Goal: Task Accomplishment & Management: Use online tool/utility

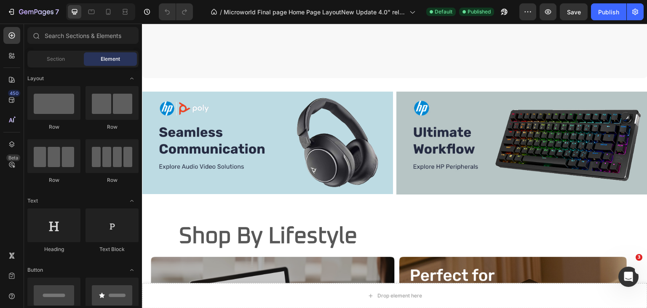
scroll to position [1939, 0]
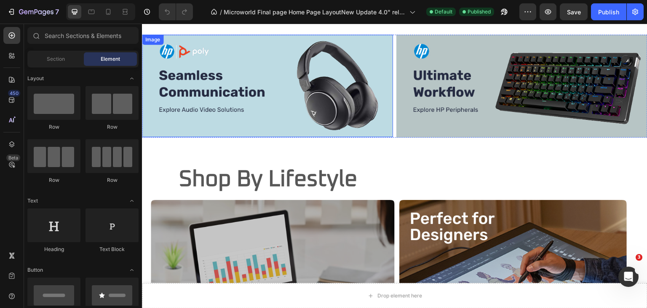
click at [250, 84] on img at bounding box center [267, 86] width 251 height 102
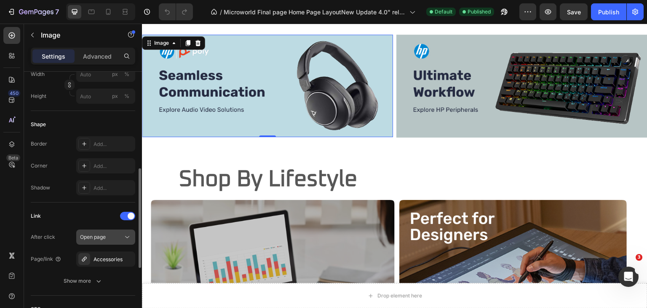
scroll to position [337, 0]
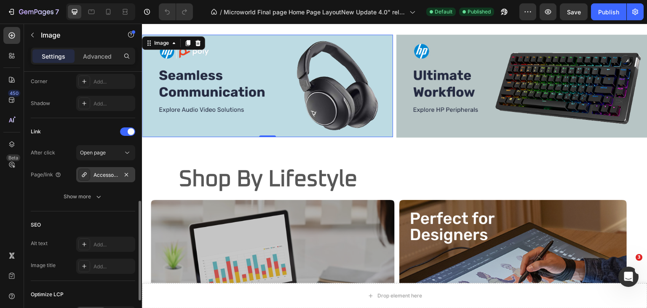
click at [87, 171] on icon at bounding box center [84, 174] width 7 height 7
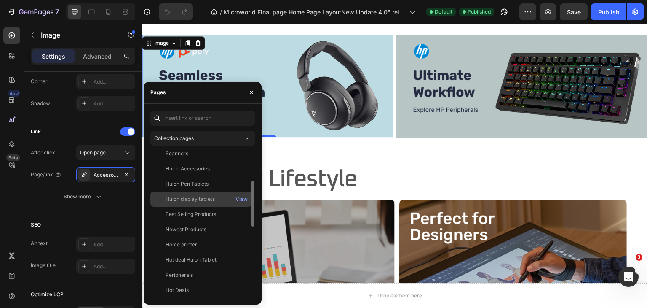
scroll to position [138, 0]
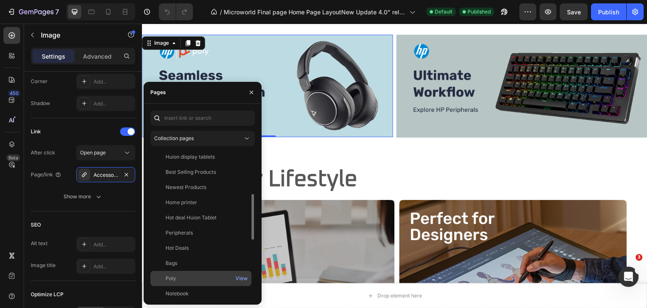
click at [180, 275] on div "Poly" at bounding box center [201, 278] width 94 height 8
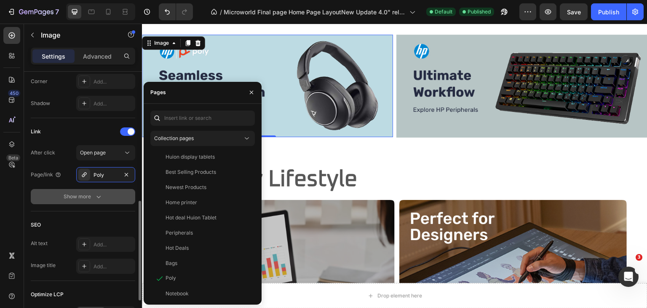
click at [49, 194] on button "Show more" at bounding box center [83, 196] width 104 height 15
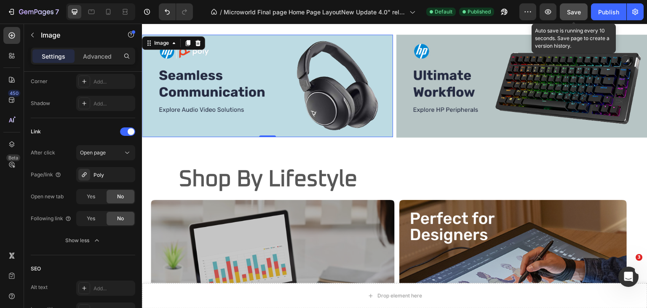
click at [576, 12] on span "Save" at bounding box center [574, 11] width 14 height 7
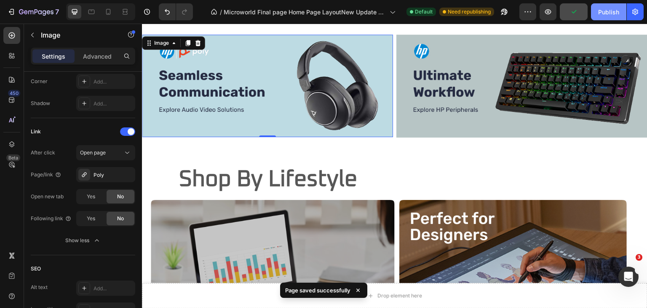
click at [605, 11] on div "Publish" at bounding box center [608, 12] width 21 height 9
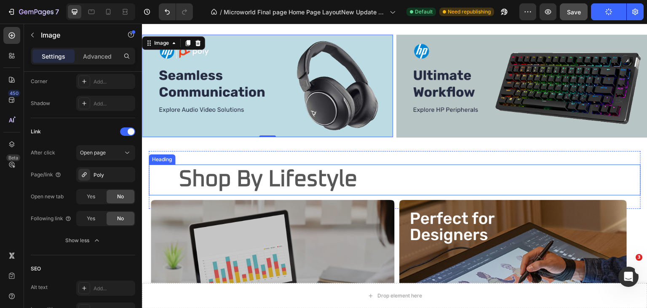
scroll to position [2108, 0]
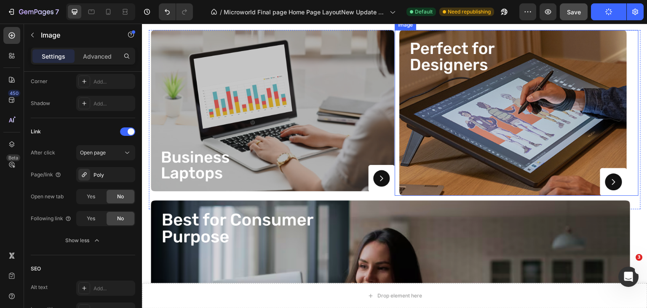
click at [503, 104] on img at bounding box center [512, 113] width 227 height 166
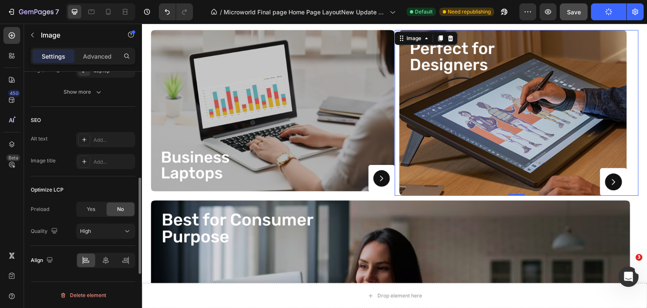
scroll to position [399, 0]
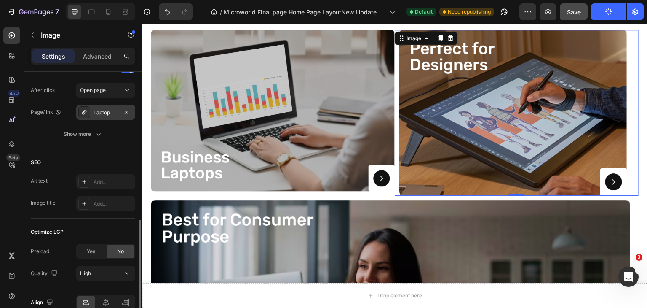
click at [86, 109] on icon at bounding box center [84, 112] width 7 height 7
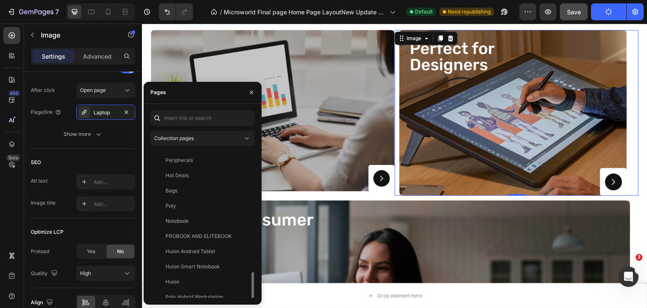
scroll to position [253, 0]
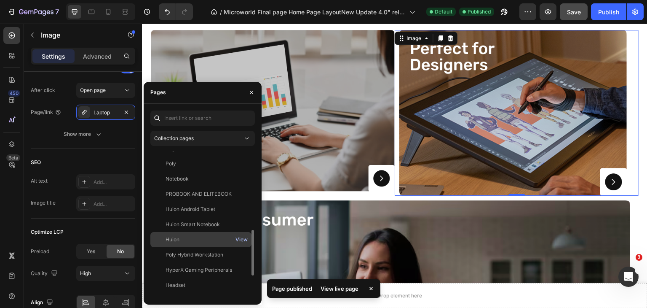
click at [238, 238] on div "View" at bounding box center [241, 239] width 12 height 8
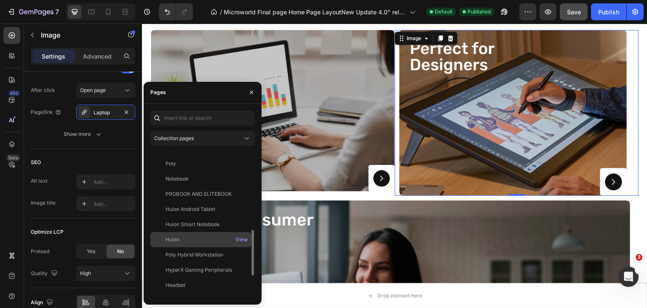
click at [201, 239] on div "Huion" at bounding box center [201, 239] width 94 height 8
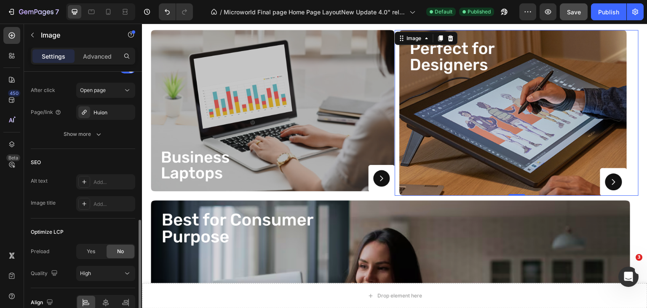
click at [94, 153] on div "SEO Alt text Add... Image title Add..." at bounding box center [83, 184] width 104 height 70
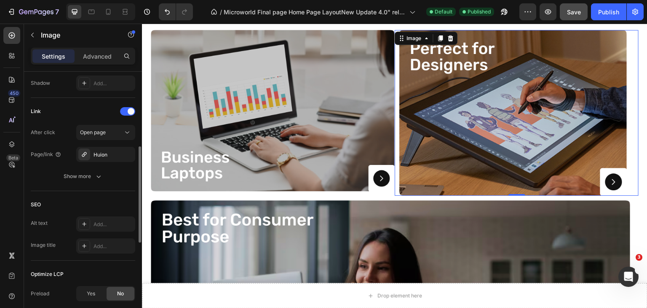
scroll to position [273, 0]
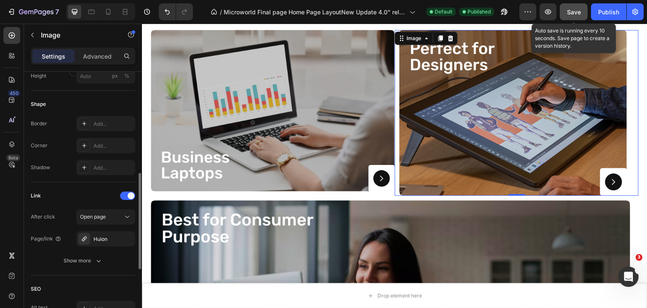
click at [573, 11] on span "Save" at bounding box center [574, 11] width 14 height 7
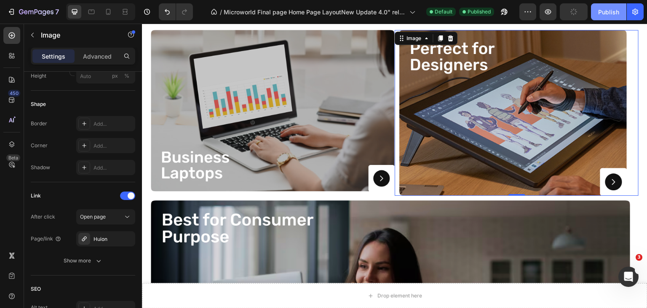
click at [602, 11] on div "Publish" at bounding box center [608, 12] width 21 height 9
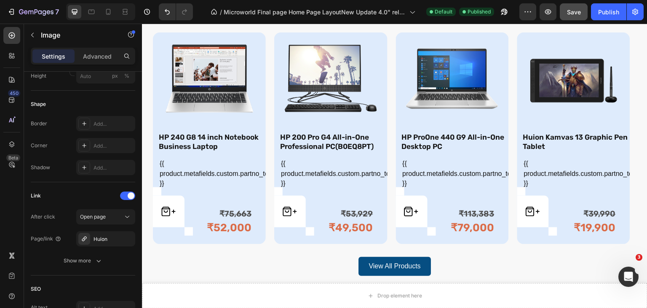
scroll to position [1150, 0]
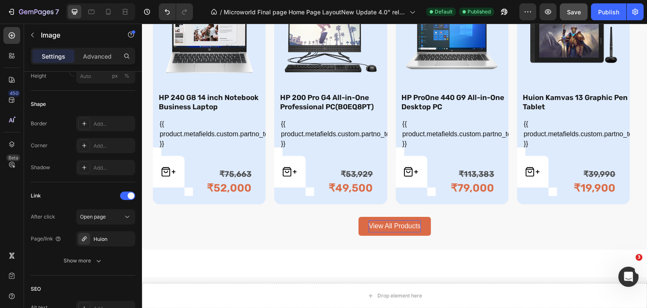
click at [400, 220] on p "View All Products" at bounding box center [395, 226] width 52 height 12
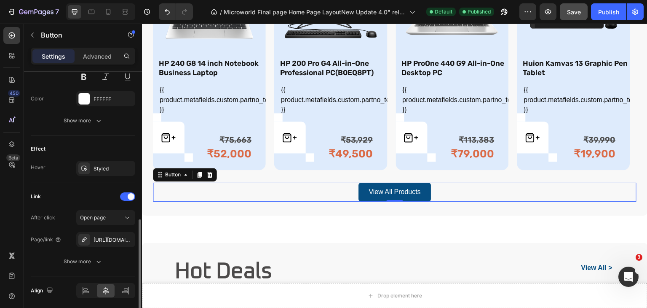
scroll to position [409, 0]
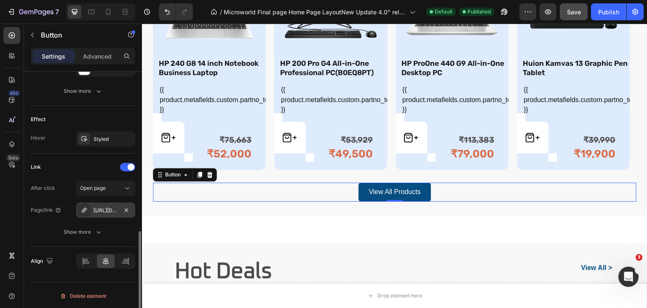
click at [82, 210] on icon at bounding box center [84, 209] width 5 height 5
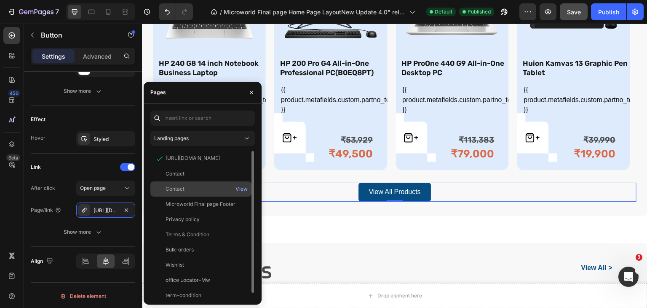
scroll to position [1227, 0]
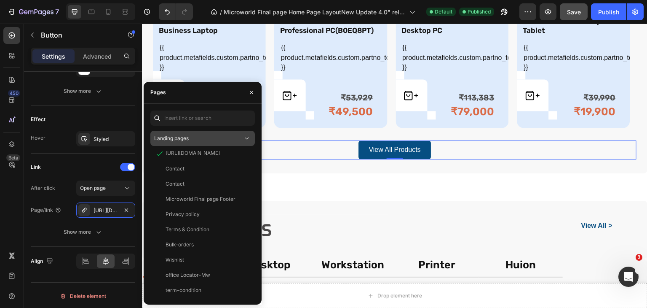
click at [204, 138] on div "Landing pages" at bounding box center [198, 138] width 88 height 8
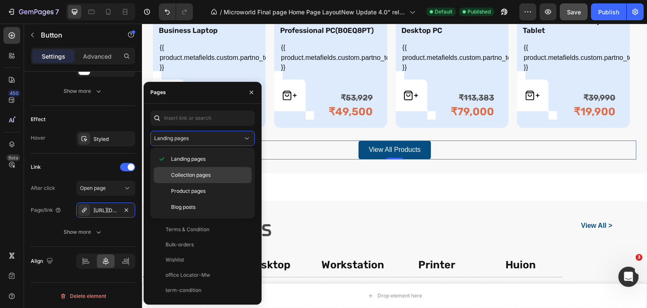
click at [201, 183] on div "Collection pages" at bounding box center [203, 191] width 98 height 16
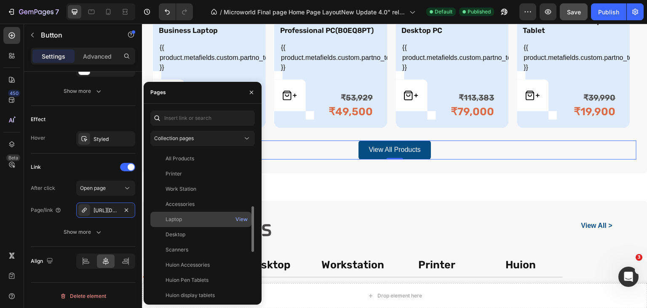
scroll to position [42, 0]
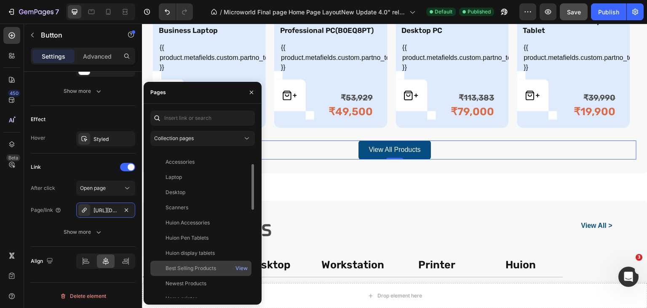
click at [189, 267] on div "Best Selling Products" at bounding box center [191, 268] width 51 height 8
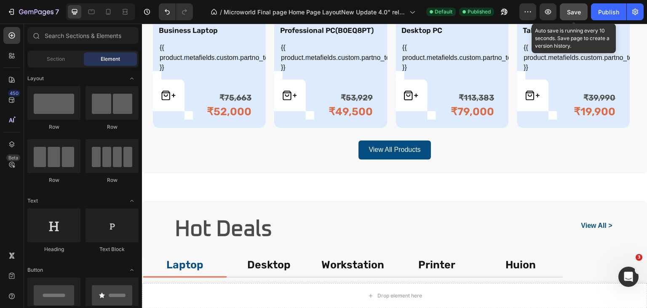
click at [576, 13] on span "Save" at bounding box center [574, 11] width 14 height 7
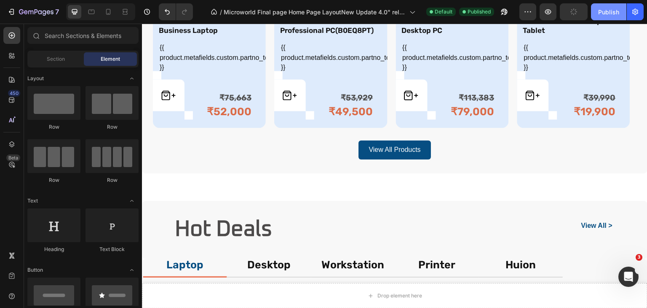
click at [602, 13] on div "Publish" at bounding box center [608, 12] width 21 height 9
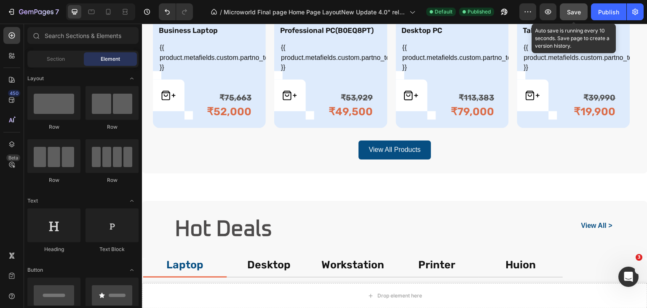
click at [575, 13] on span "Save" at bounding box center [574, 11] width 14 height 7
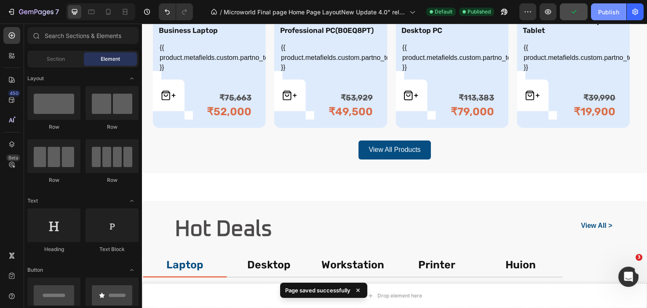
click at [605, 13] on div "Publish" at bounding box center [608, 12] width 21 height 9
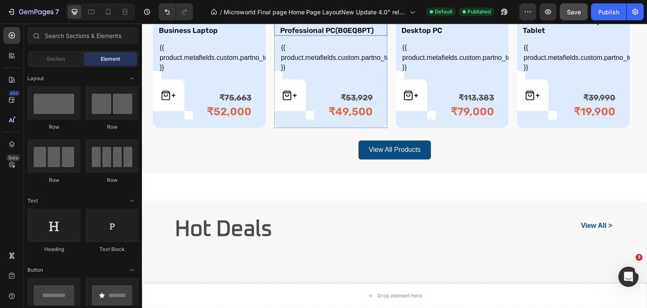
scroll to position [1058, 0]
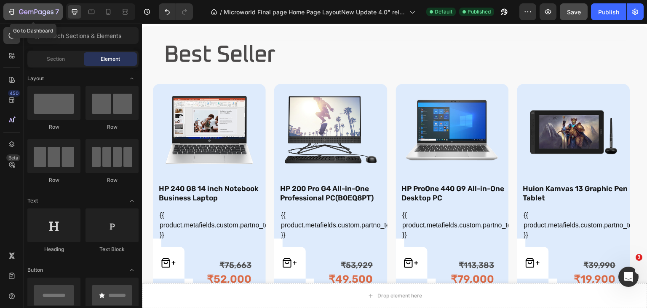
click at [24, 11] on icon "button" at bounding box center [26, 12] width 4 height 4
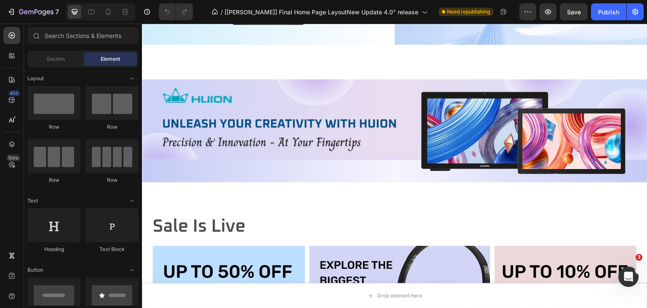
scroll to position [986, 0]
